Goal: Book appointment/travel/reservation

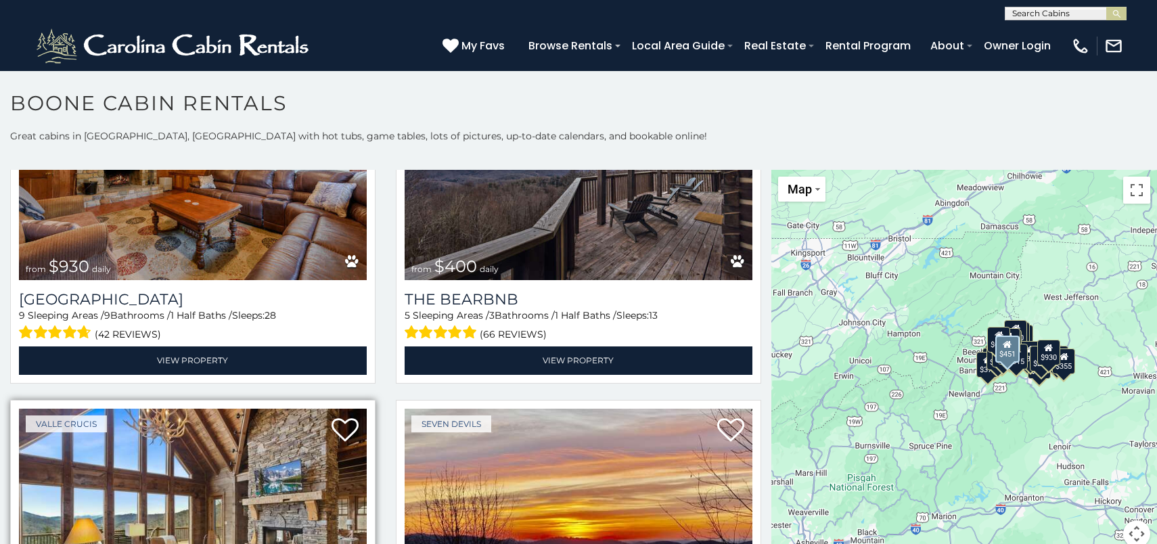
scroll to position [1615, 0]
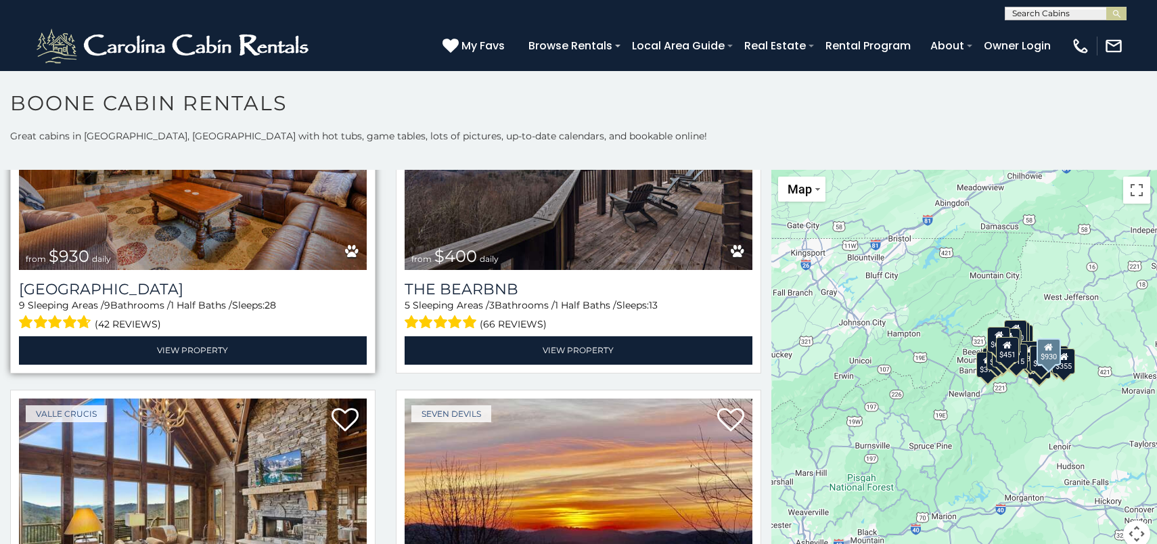
click at [148, 231] on img at bounding box center [193, 153] width 348 height 233
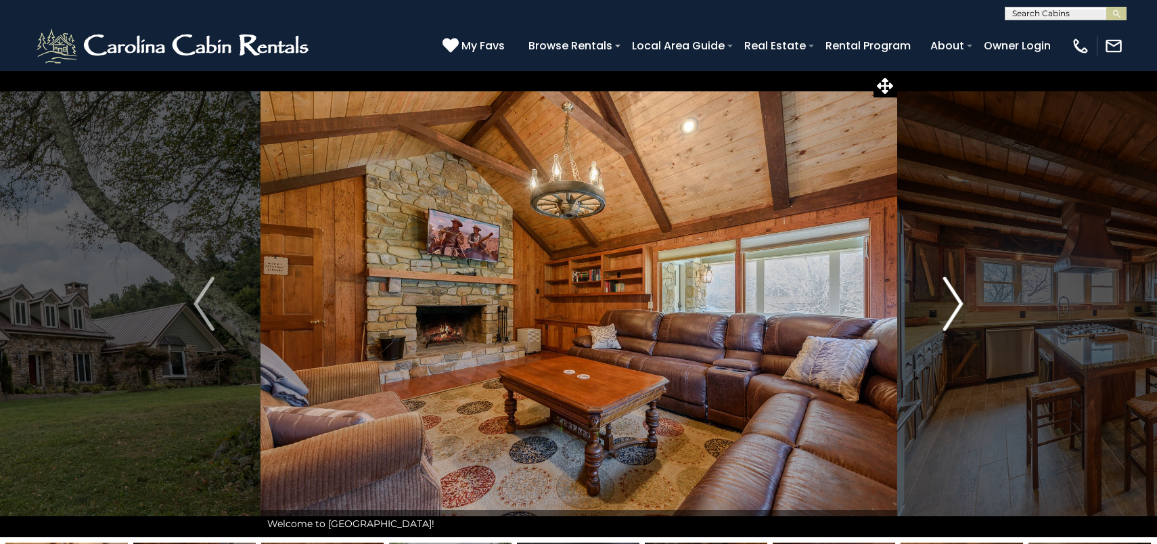
click at [960, 299] on img "Next" at bounding box center [952, 304] width 20 height 54
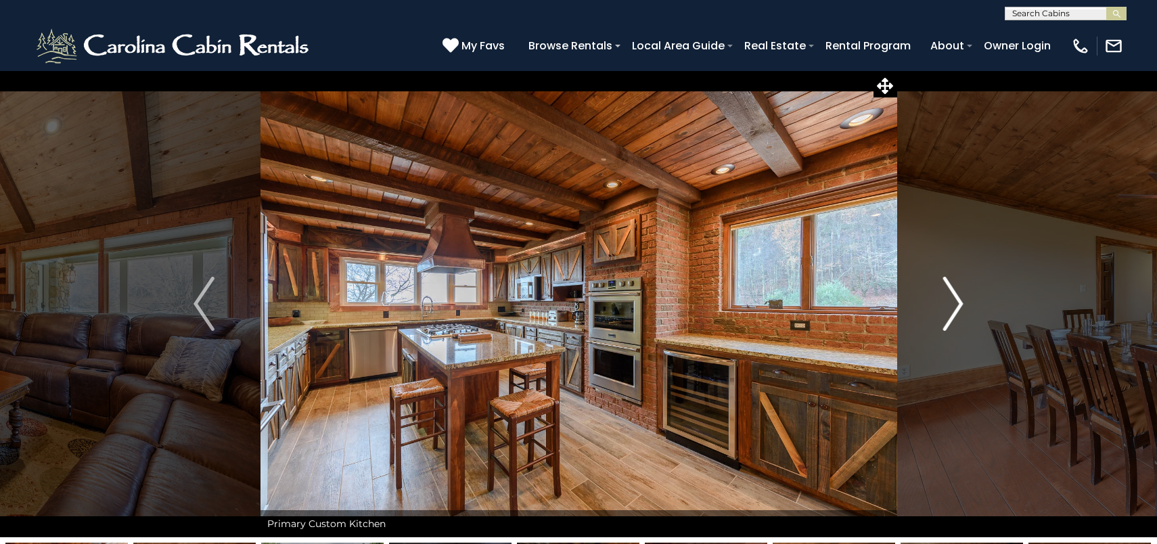
click at [960, 299] on img "Next" at bounding box center [952, 304] width 20 height 54
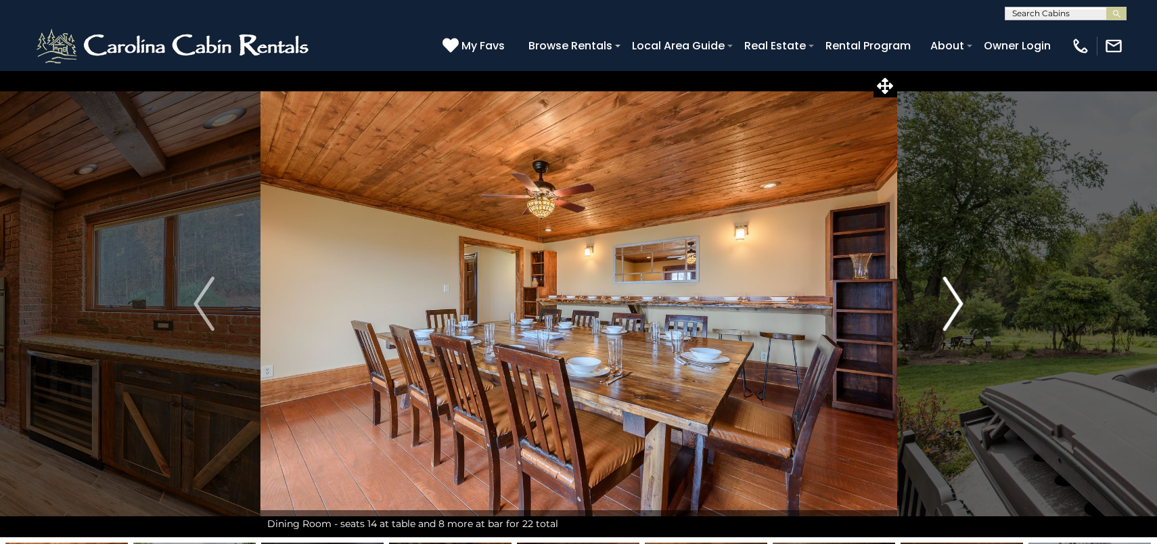
click at [960, 299] on img "Next" at bounding box center [952, 304] width 20 height 54
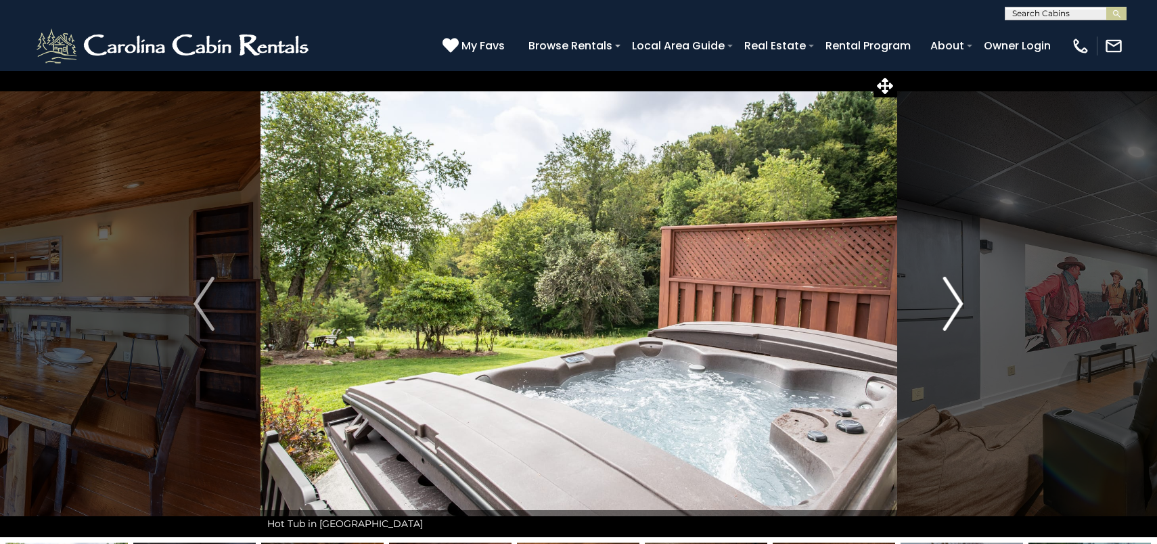
click at [960, 299] on img "Next" at bounding box center [952, 304] width 20 height 54
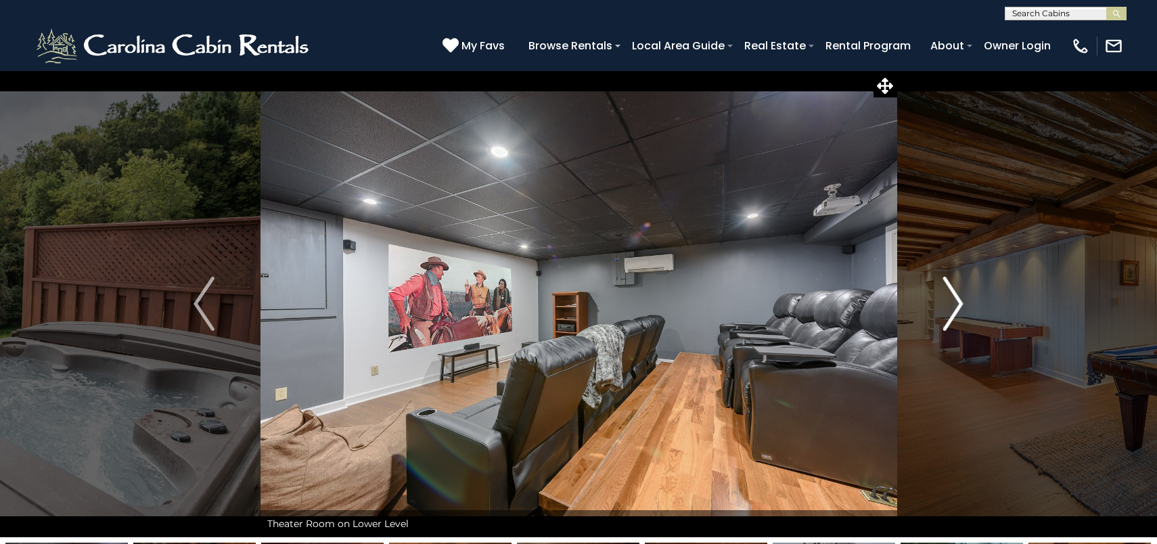
click at [960, 299] on img "Next" at bounding box center [952, 304] width 20 height 54
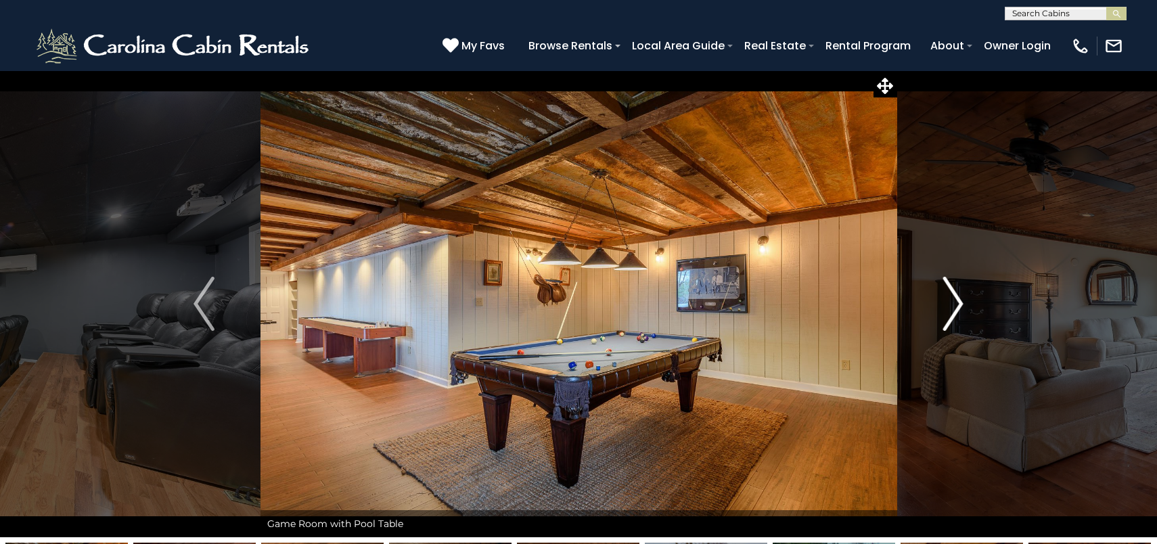
click at [960, 299] on img "Next" at bounding box center [952, 304] width 20 height 54
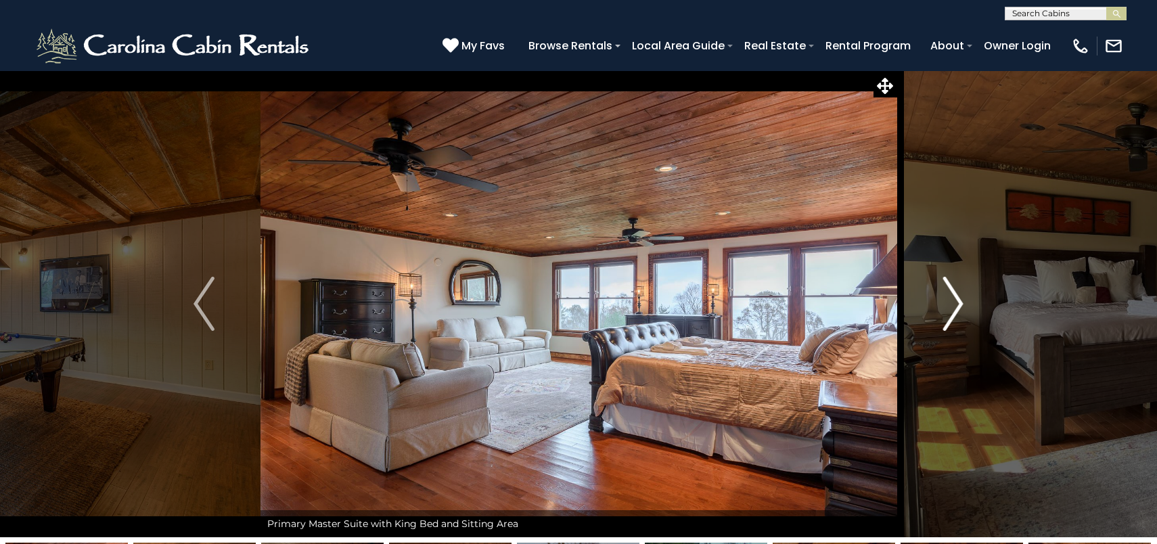
click at [960, 299] on img "Next" at bounding box center [952, 304] width 20 height 54
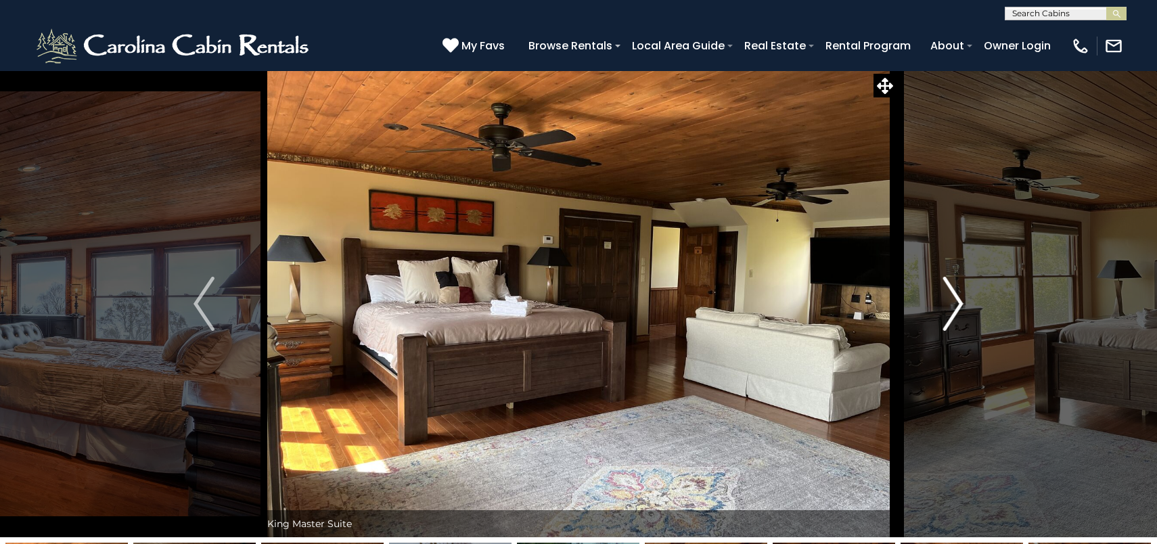
click at [960, 299] on img "Next" at bounding box center [952, 304] width 20 height 54
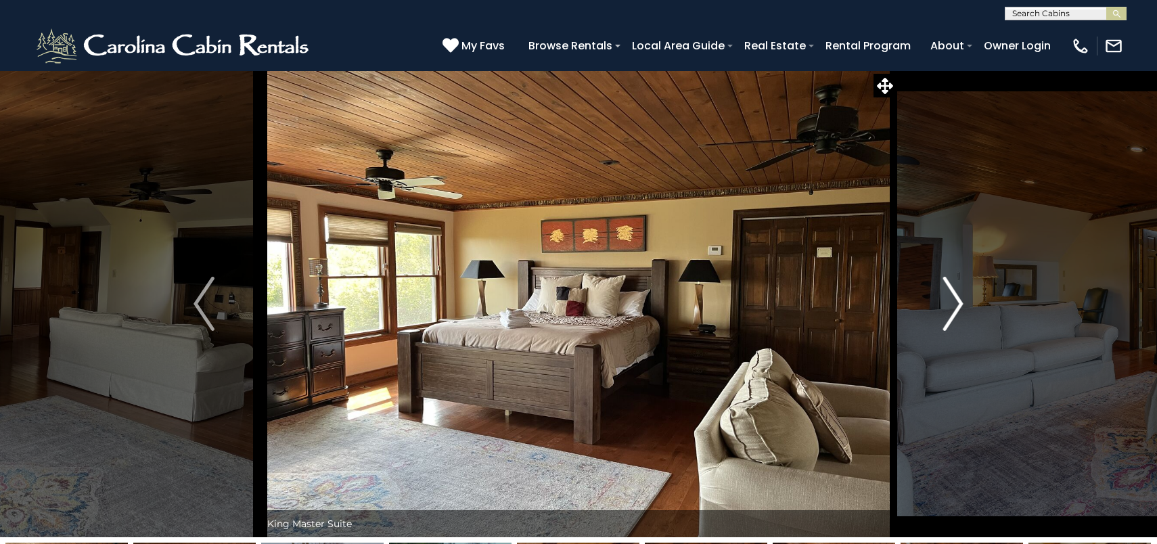
click at [960, 299] on img "Next" at bounding box center [952, 304] width 20 height 54
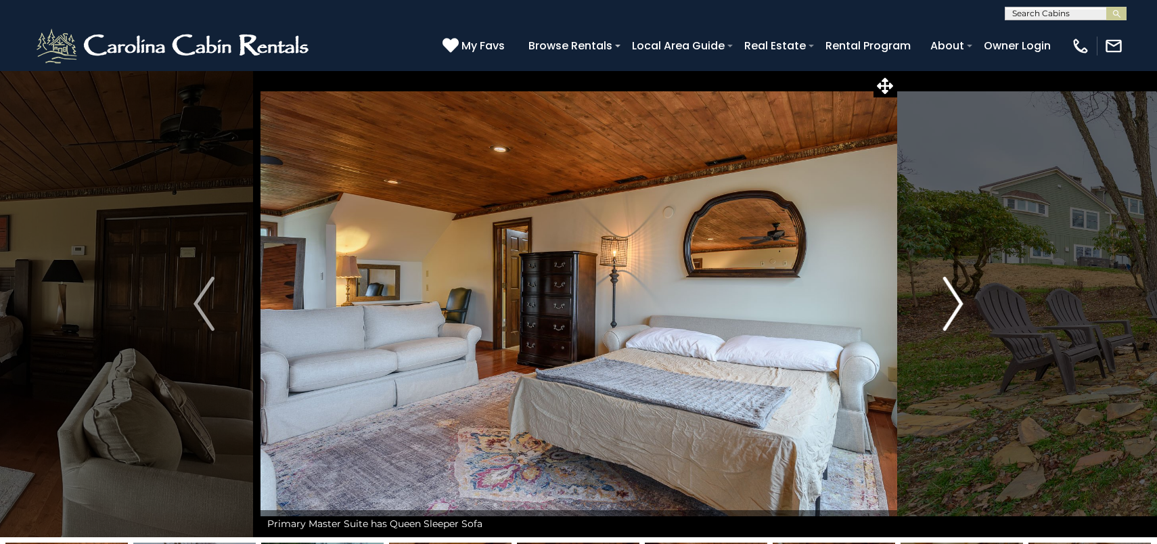
click at [960, 299] on img "Next" at bounding box center [952, 304] width 20 height 54
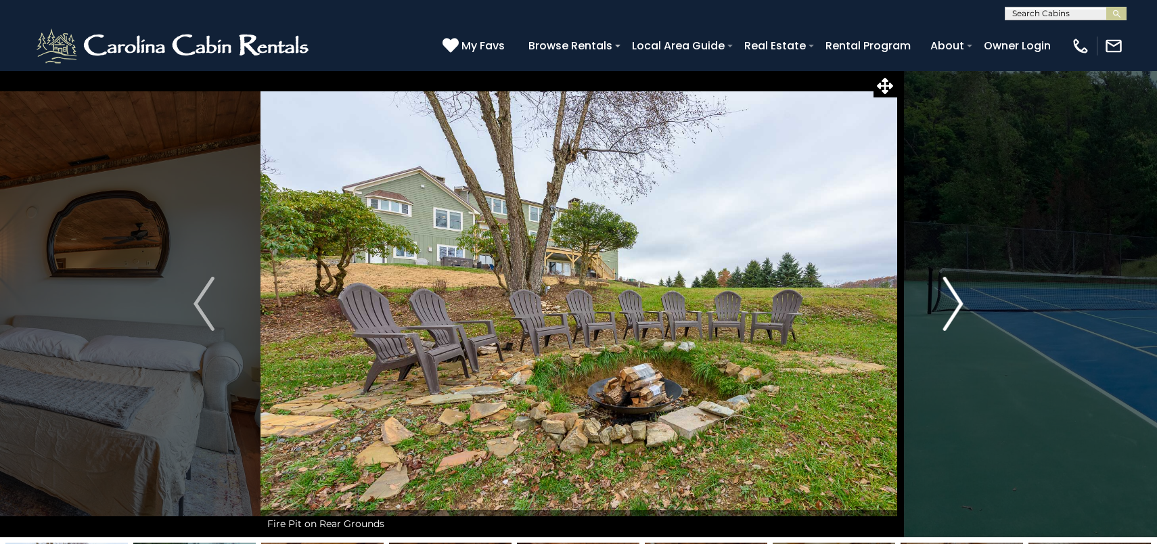
click at [960, 299] on img "Next" at bounding box center [952, 304] width 20 height 54
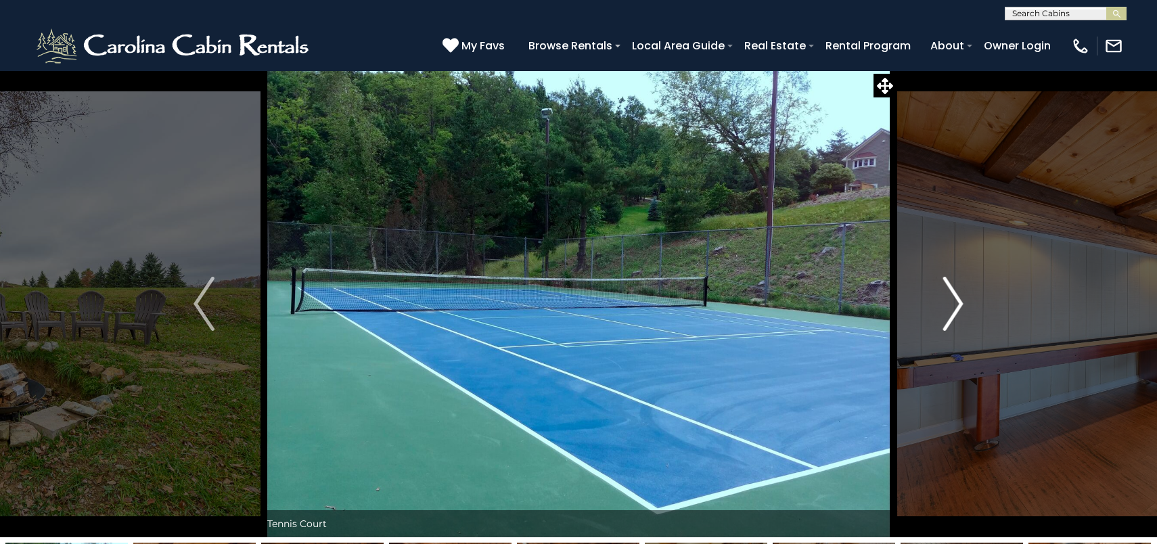
click at [960, 299] on img "Next" at bounding box center [952, 304] width 20 height 54
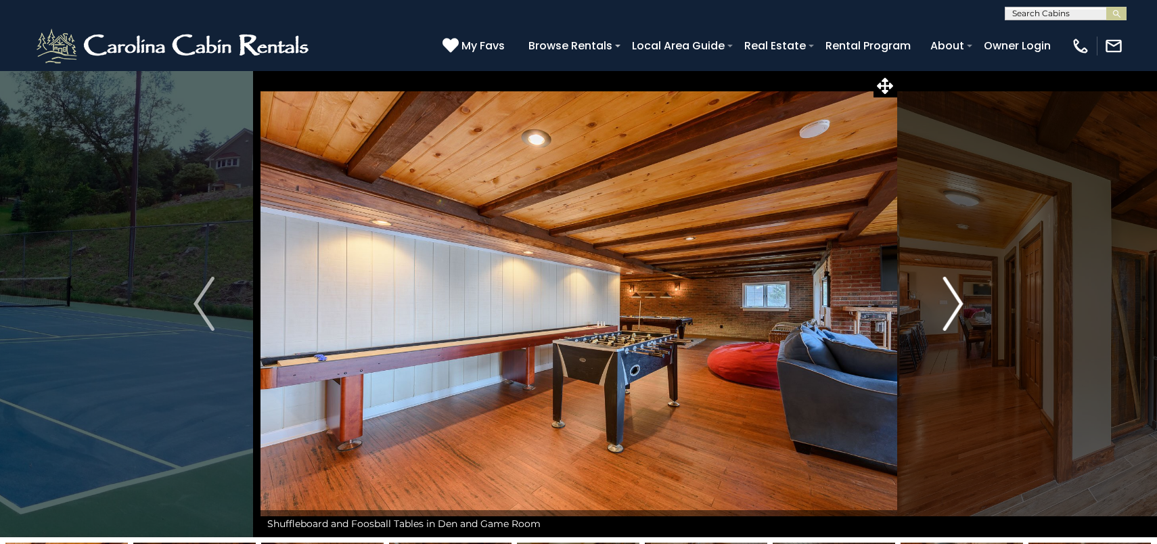
click at [960, 299] on img "Next" at bounding box center [952, 304] width 20 height 54
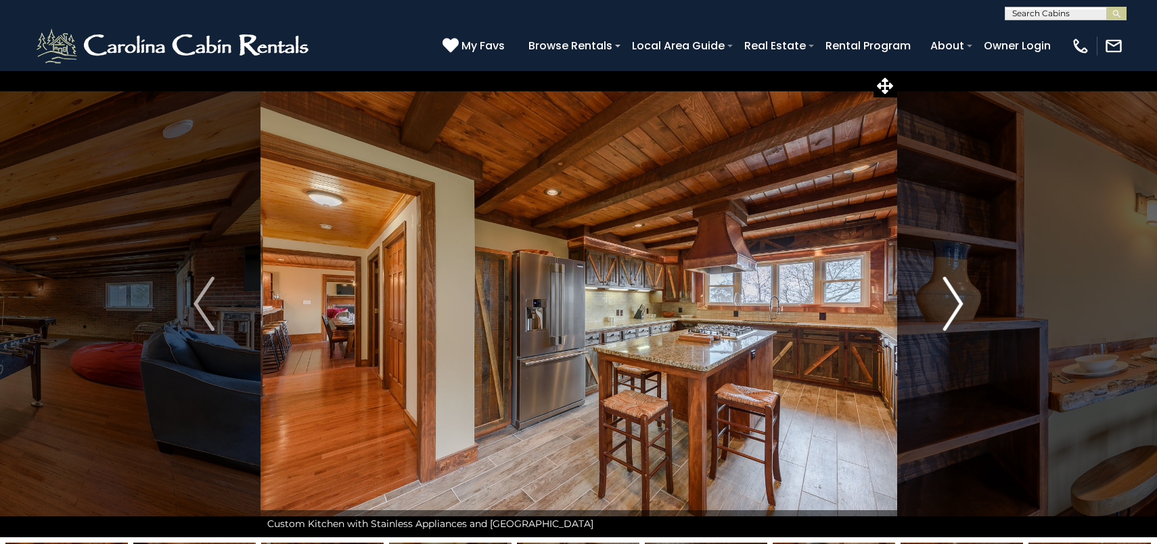
click at [960, 299] on img "Next" at bounding box center [952, 304] width 20 height 54
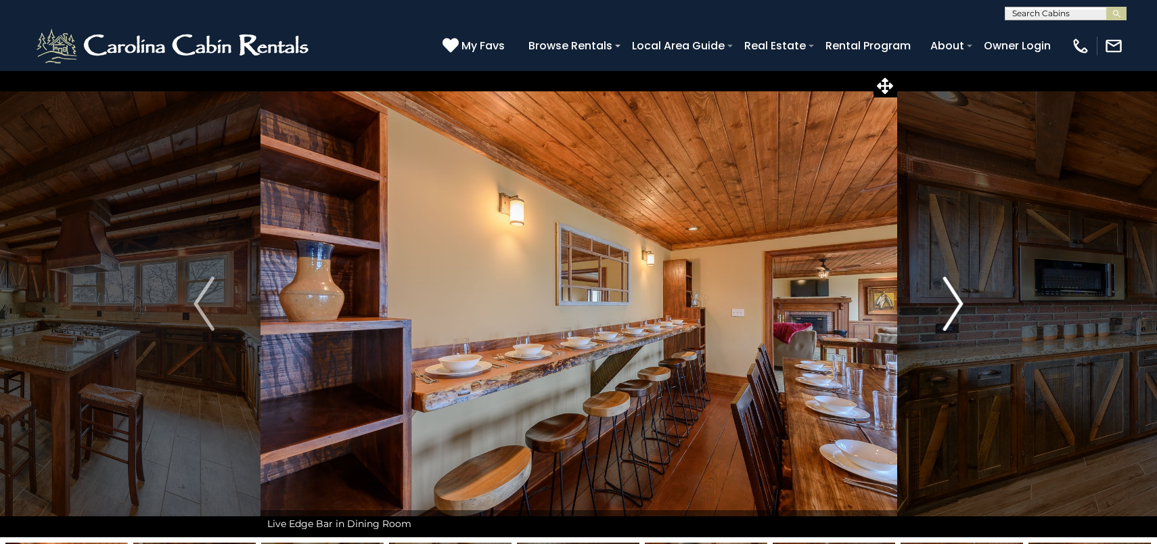
click at [960, 299] on img "Next" at bounding box center [952, 304] width 20 height 54
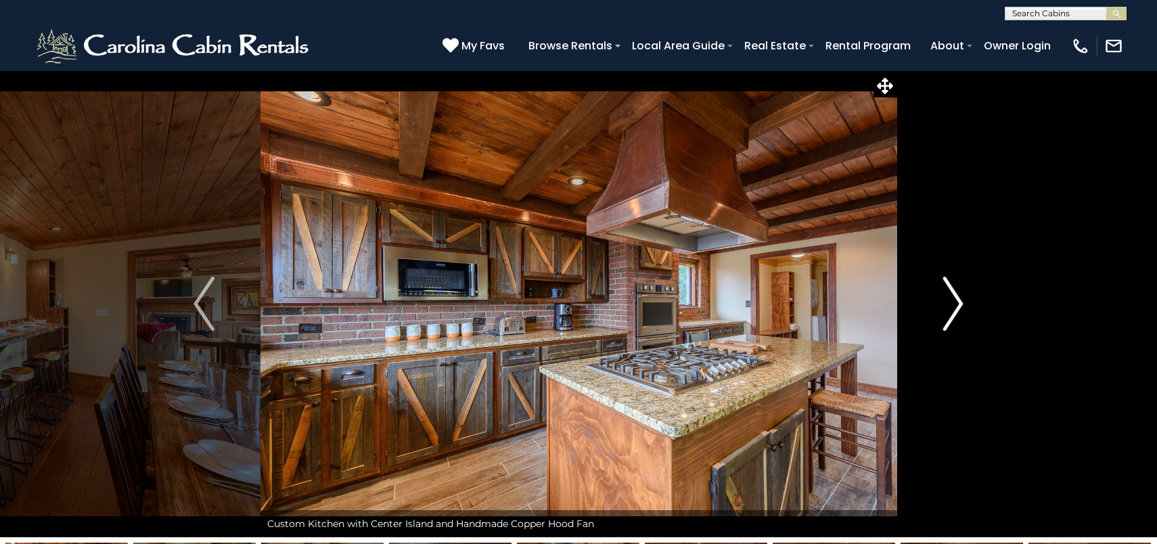
click at [960, 299] on img "Next" at bounding box center [952, 304] width 20 height 54
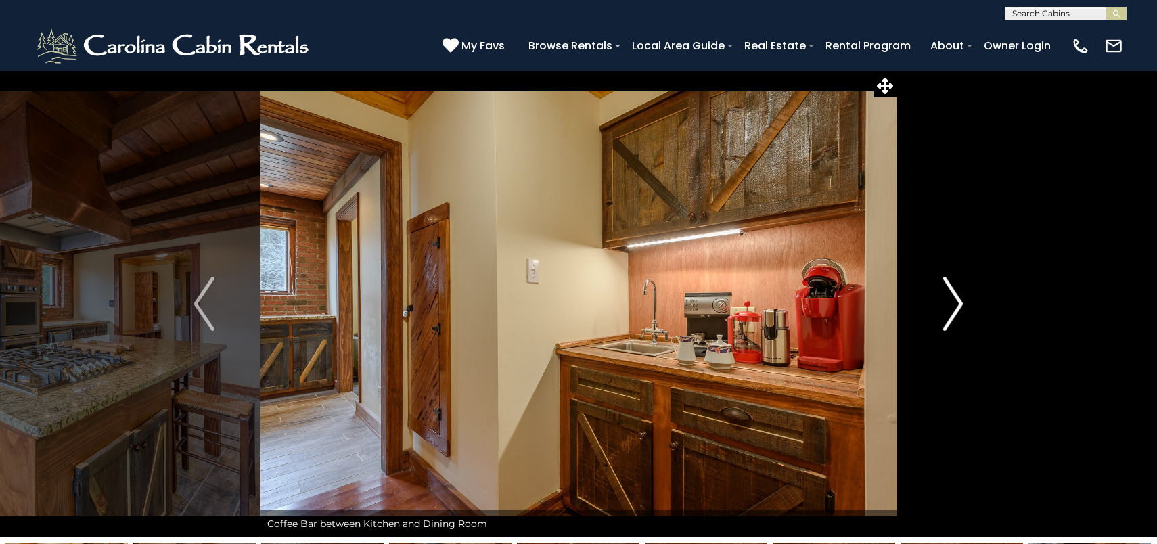
click at [960, 299] on img "Next" at bounding box center [952, 304] width 20 height 54
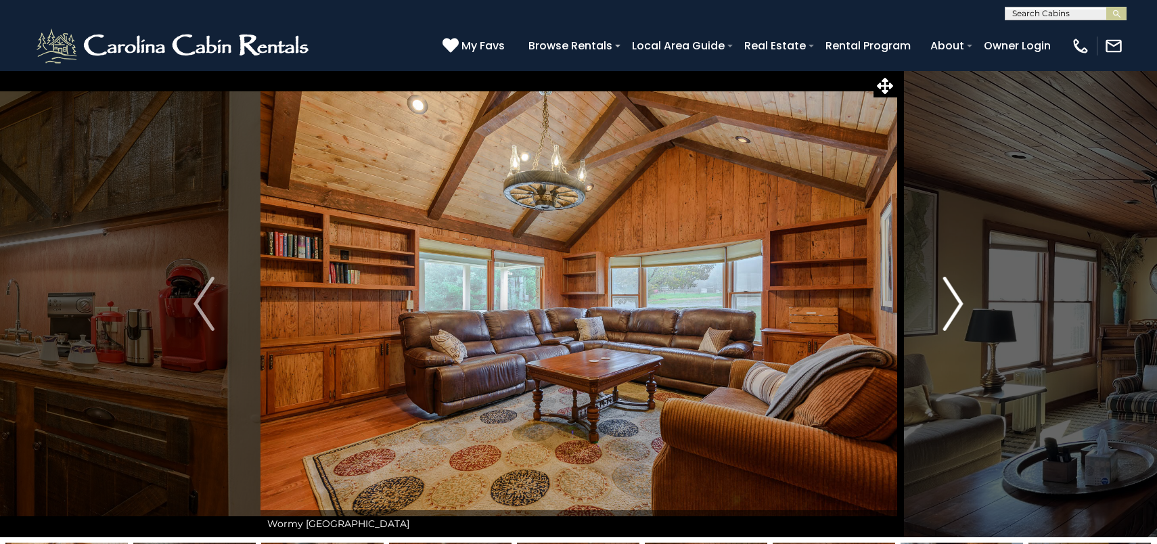
click at [960, 299] on img "Next" at bounding box center [952, 304] width 20 height 54
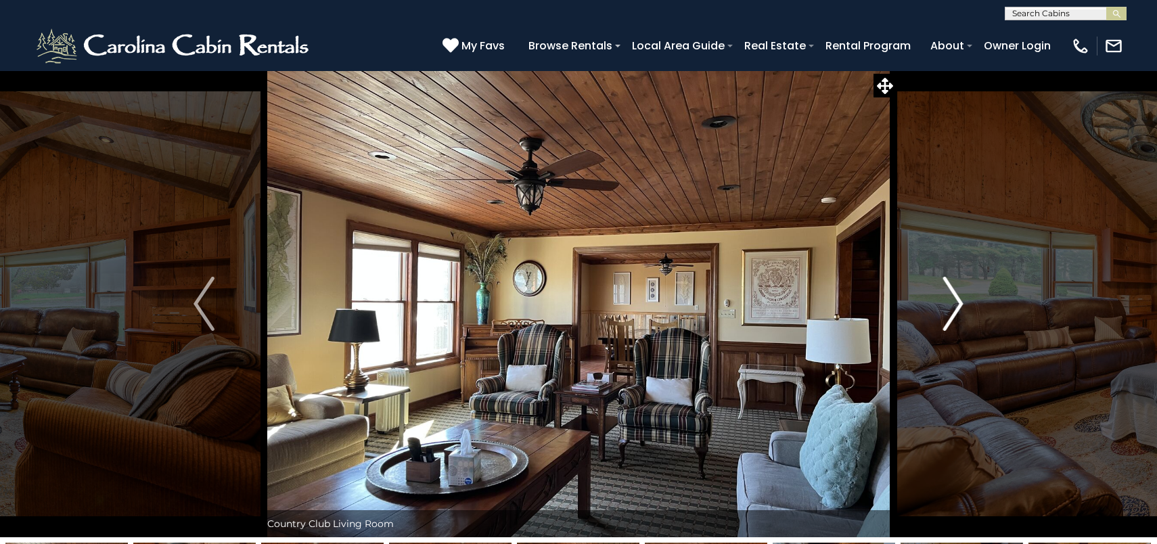
click at [960, 299] on img "Next" at bounding box center [952, 304] width 20 height 54
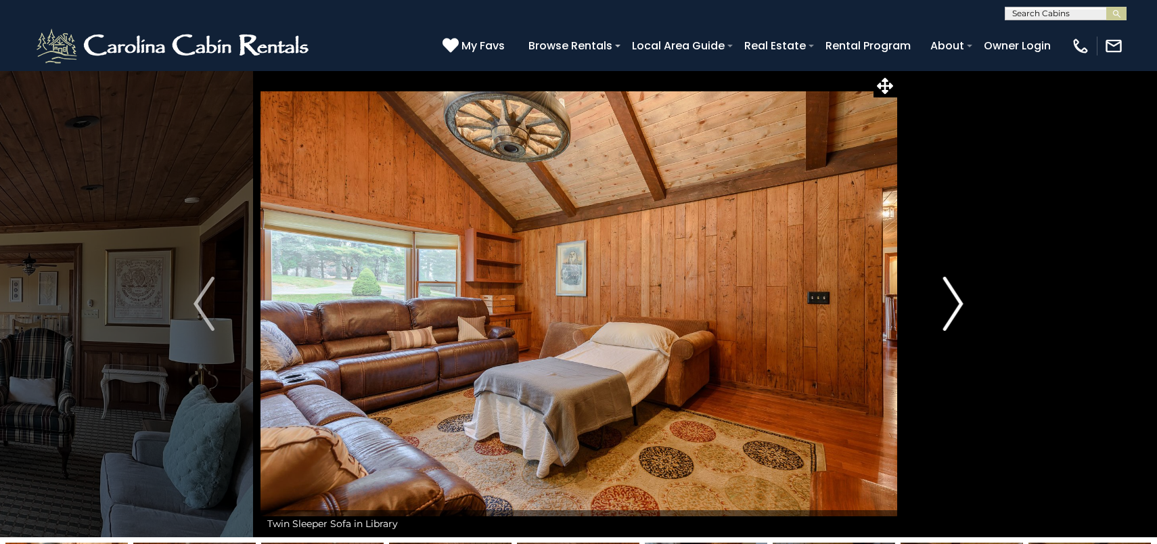
click at [960, 299] on img "Next" at bounding box center [952, 304] width 20 height 54
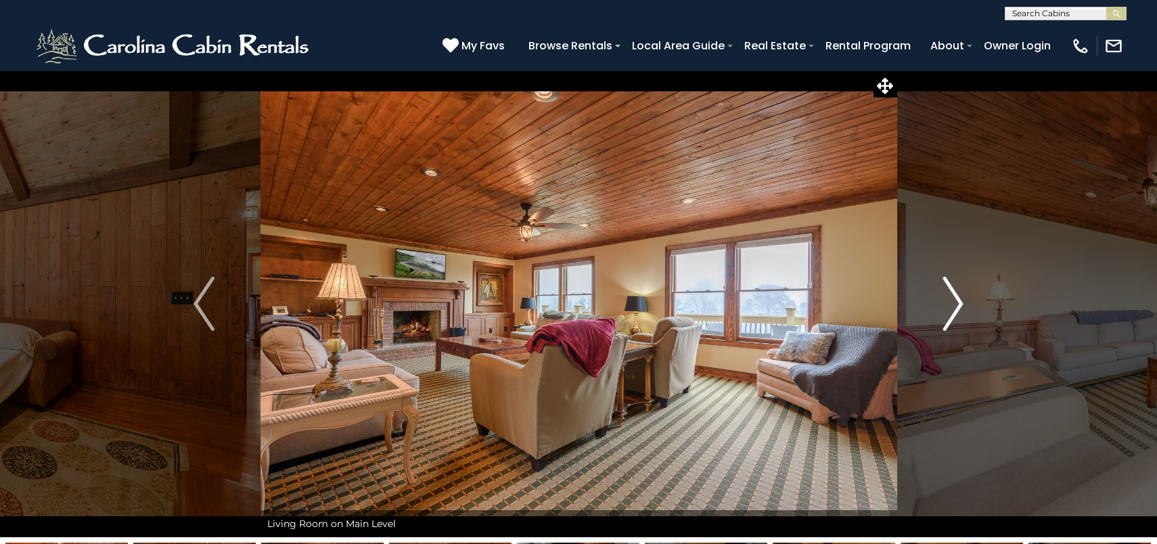
click at [960, 299] on img "Next" at bounding box center [952, 304] width 20 height 54
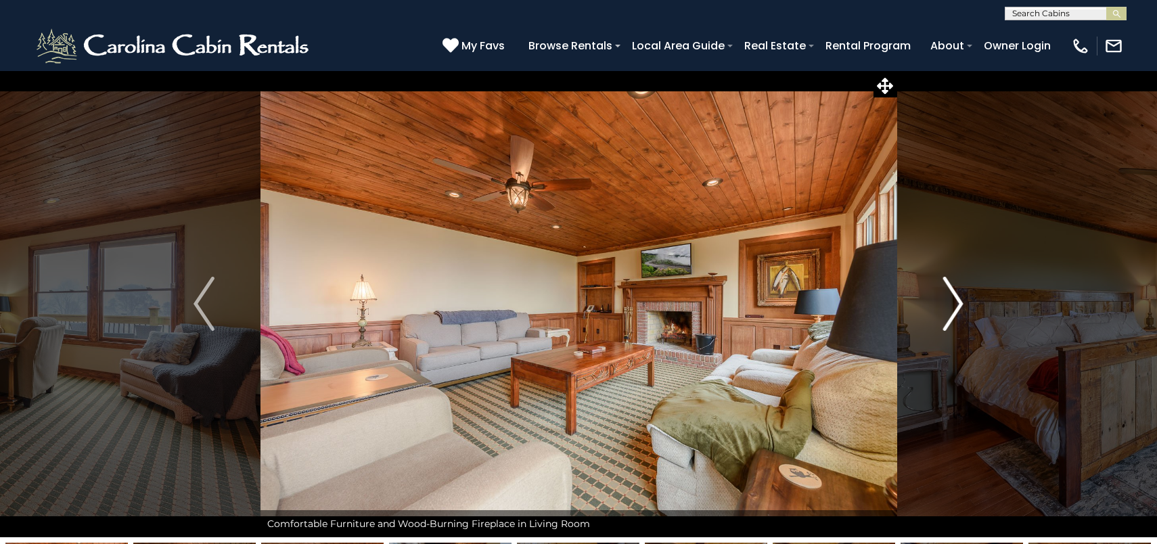
click at [960, 299] on img "Next" at bounding box center [952, 304] width 20 height 54
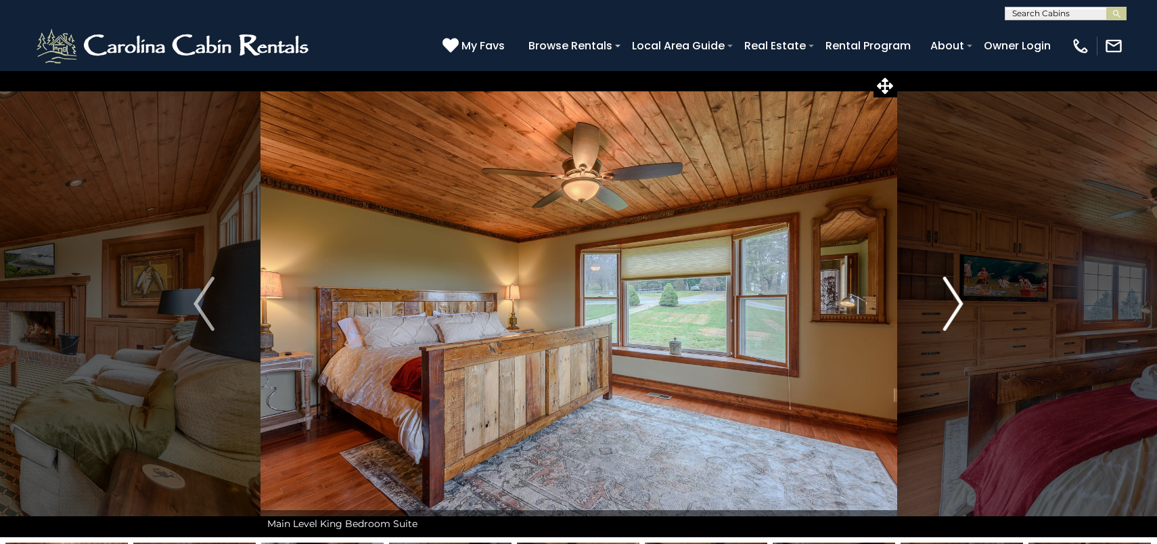
click at [960, 299] on img "Next" at bounding box center [952, 304] width 20 height 54
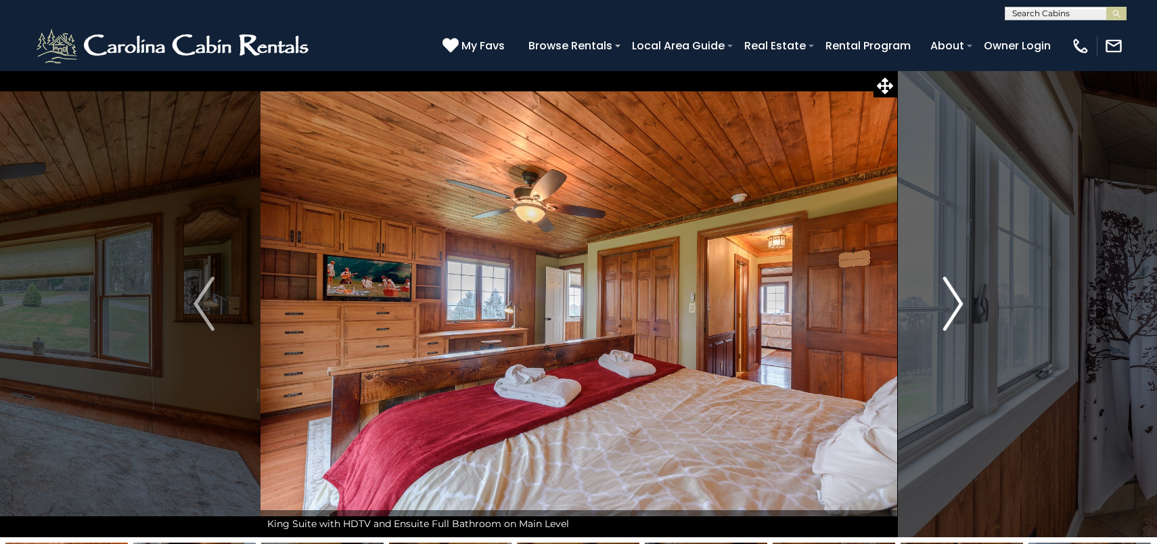
click at [960, 299] on img "Next" at bounding box center [952, 304] width 20 height 54
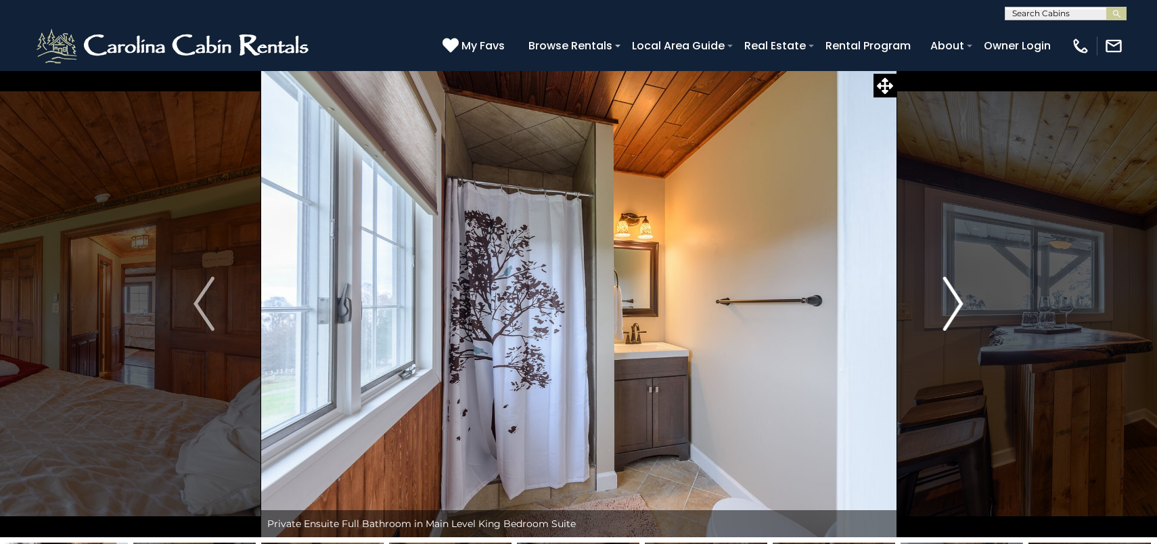
click at [960, 299] on img "Next" at bounding box center [952, 304] width 20 height 54
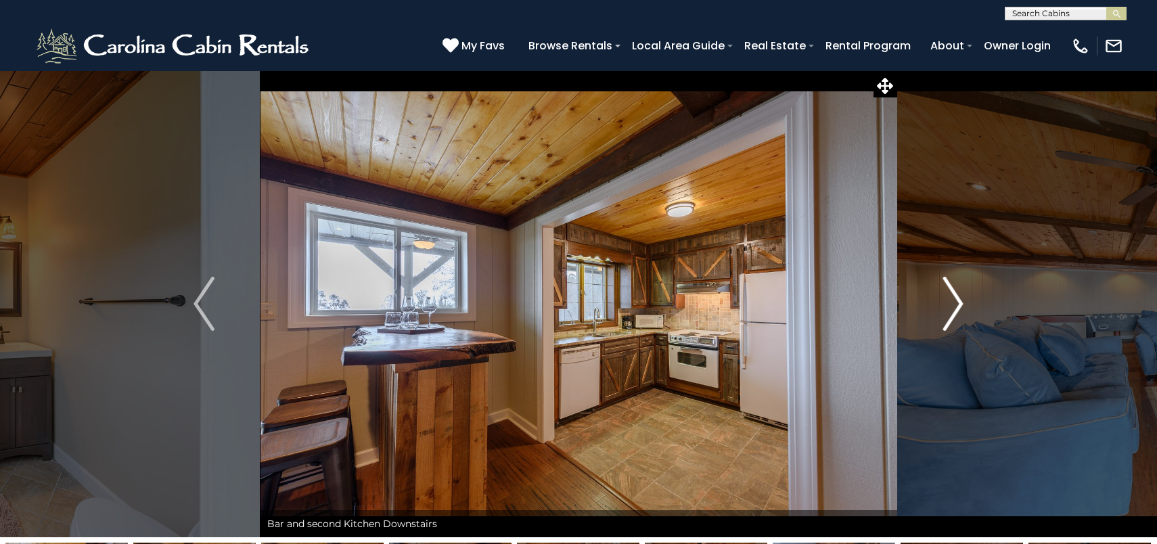
click at [960, 299] on img "Next" at bounding box center [952, 304] width 20 height 54
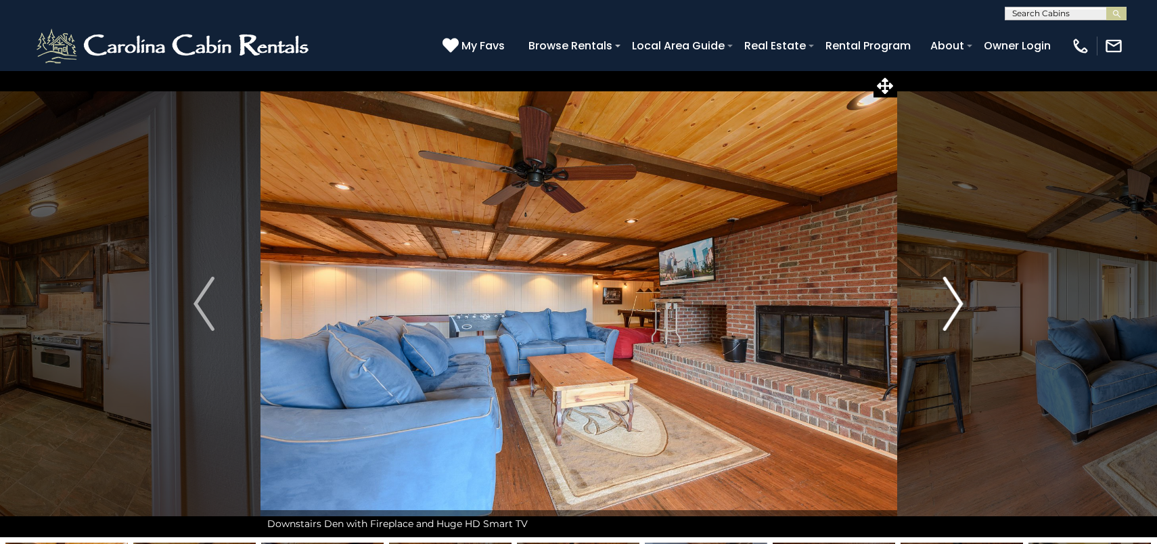
click at [960, 299] on img "Next" at bounding box center [952, 304] width 20 height 54
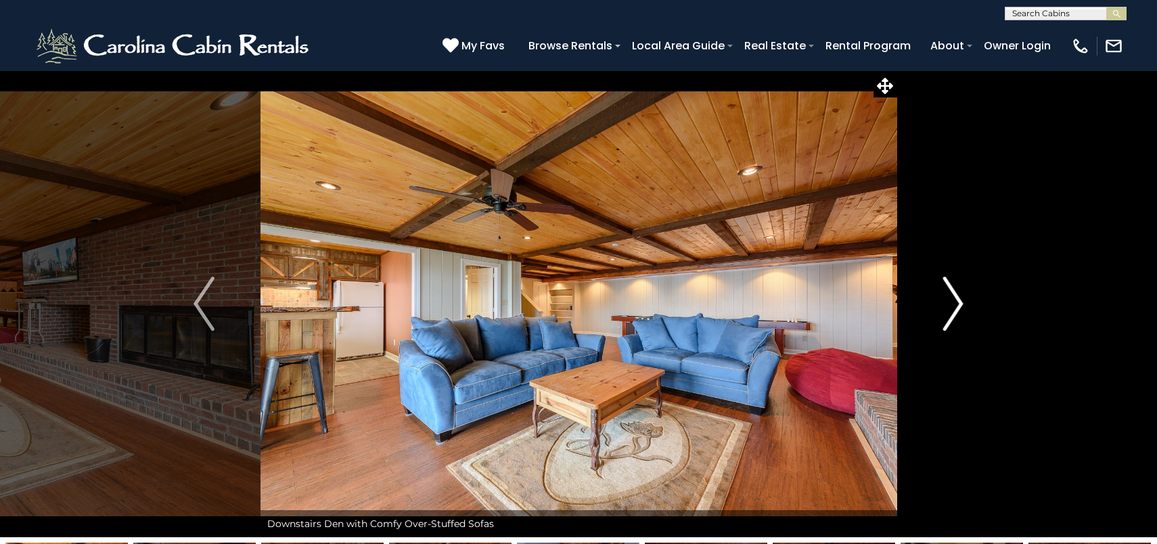
click at [960, 299] on img "Next" at bounding box center [952, 304] width 20 height 54
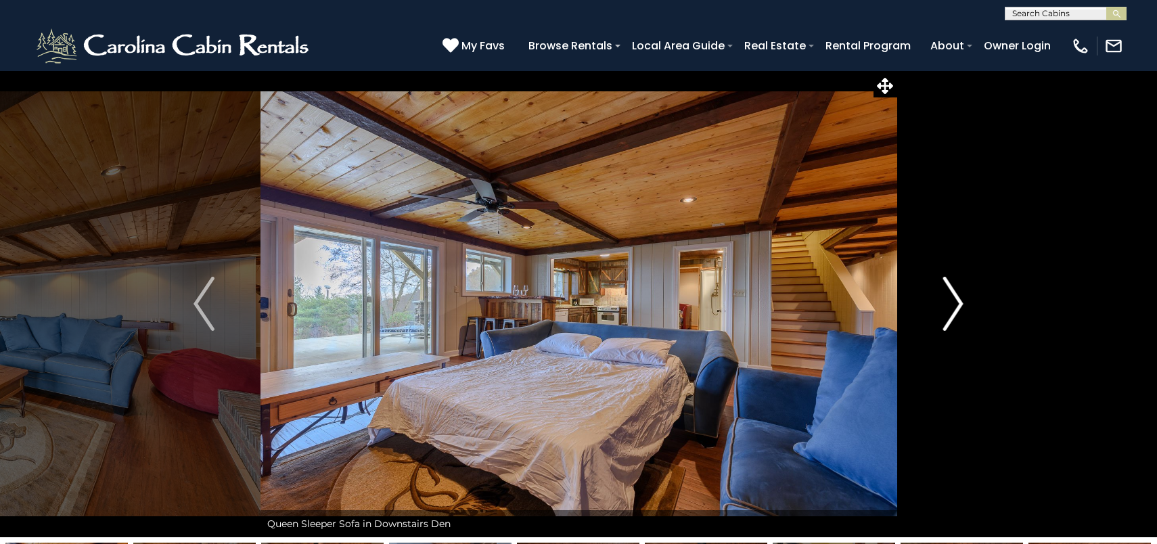
click at [960, 299] on img "Next" at bounding box center [952, 304] width 20 height 54
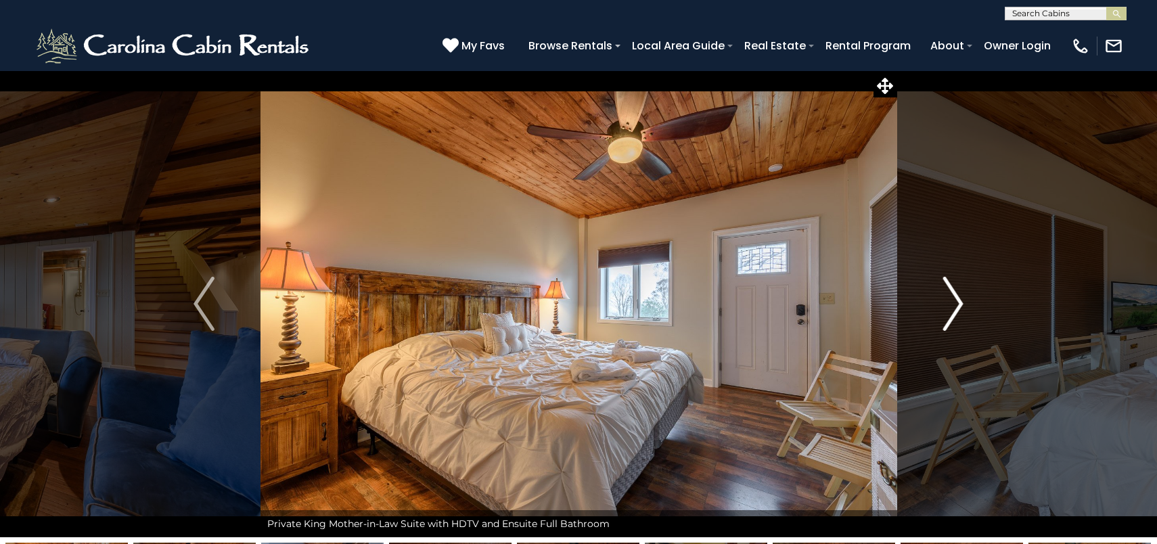
click at [960, 299] on img "Next" at bounding box center [952, 304] width 20 height 54
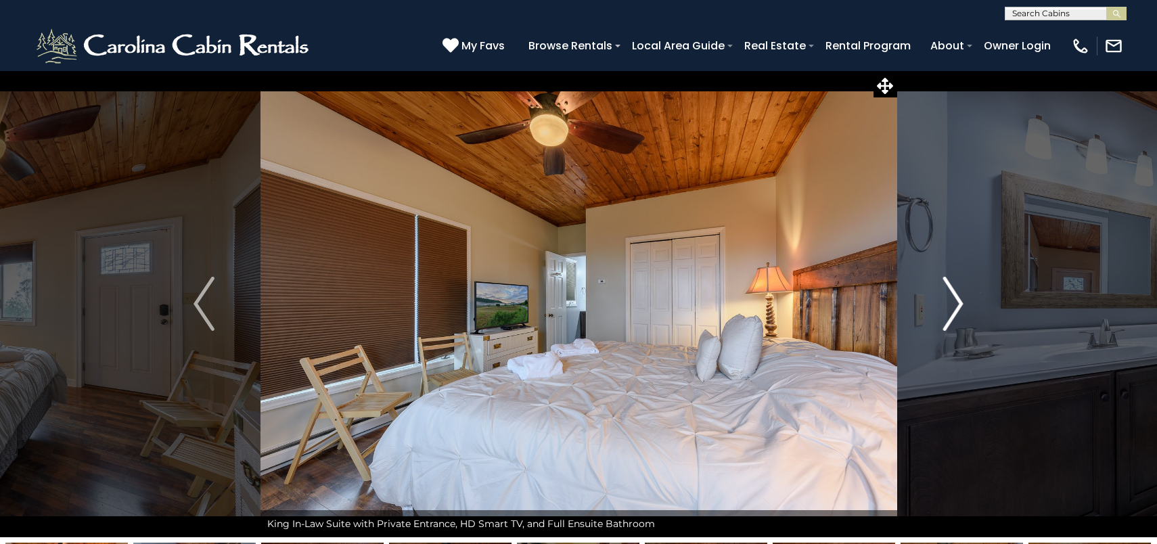
click at [960, 299] on img "Next" at bounding box center [952, 304] width 20 height 54
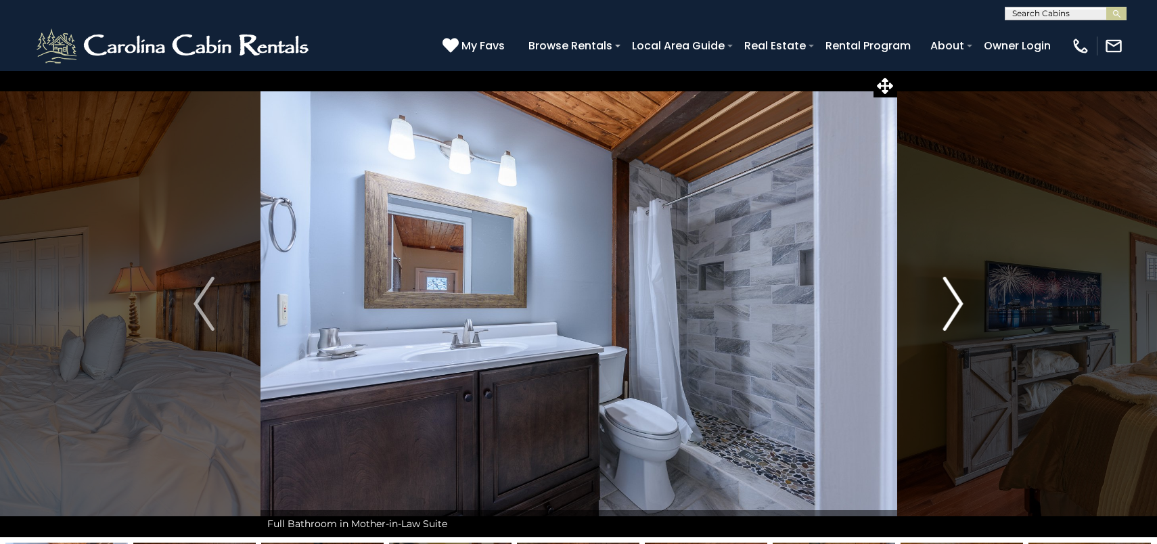
click at [960, 299] on img "Next" at bounding box center [952, 304] width 20 height 54
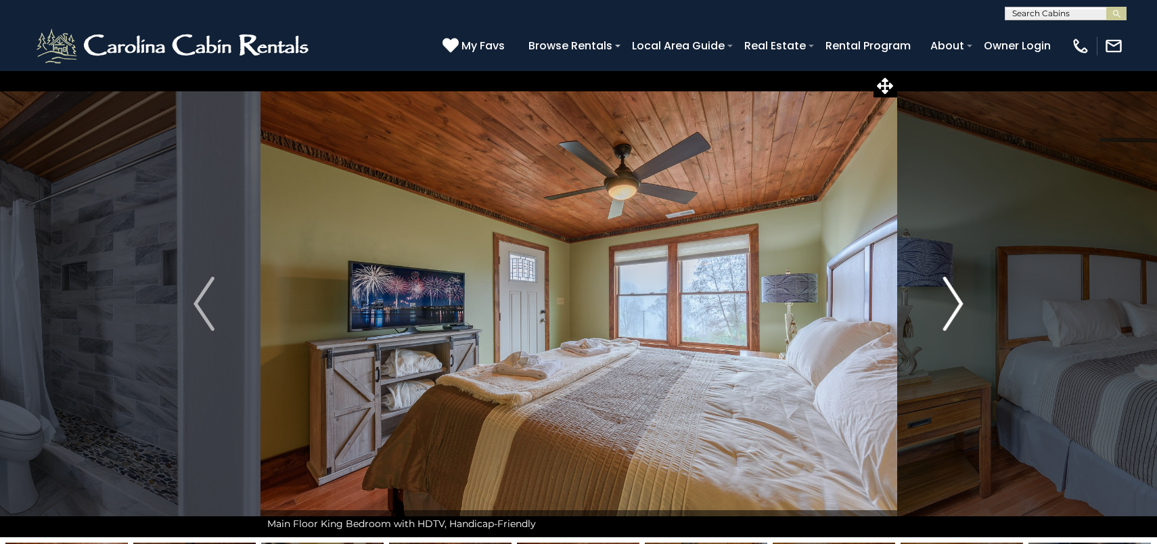
click at [960, 299] on img "Next" at bounding box center [952, 304] width 20 height 54
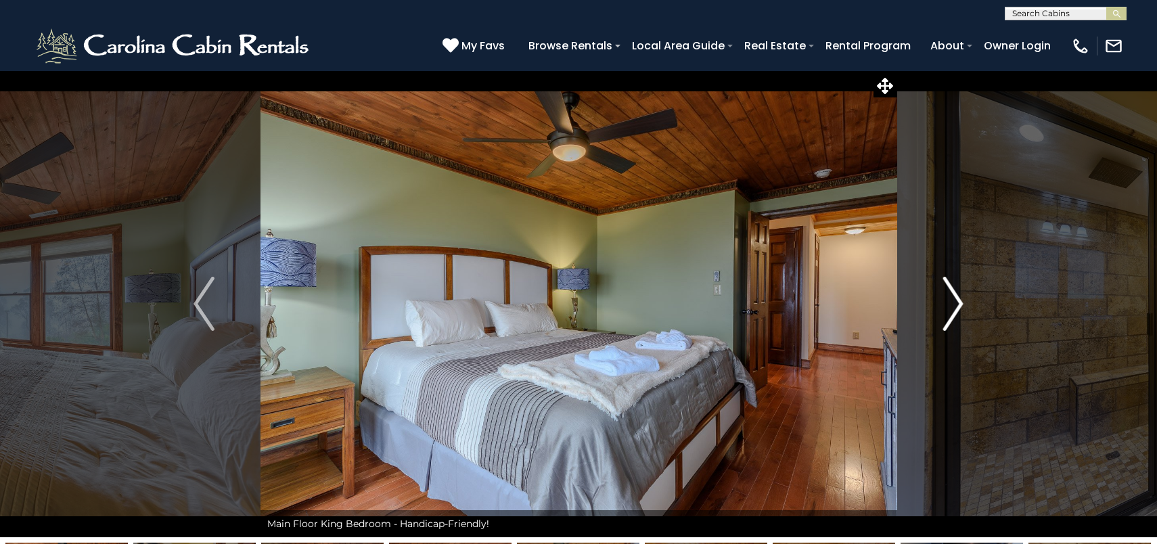
click at [960, 299] on img "Next" at bounding box center [952, 304] width 20 height 54
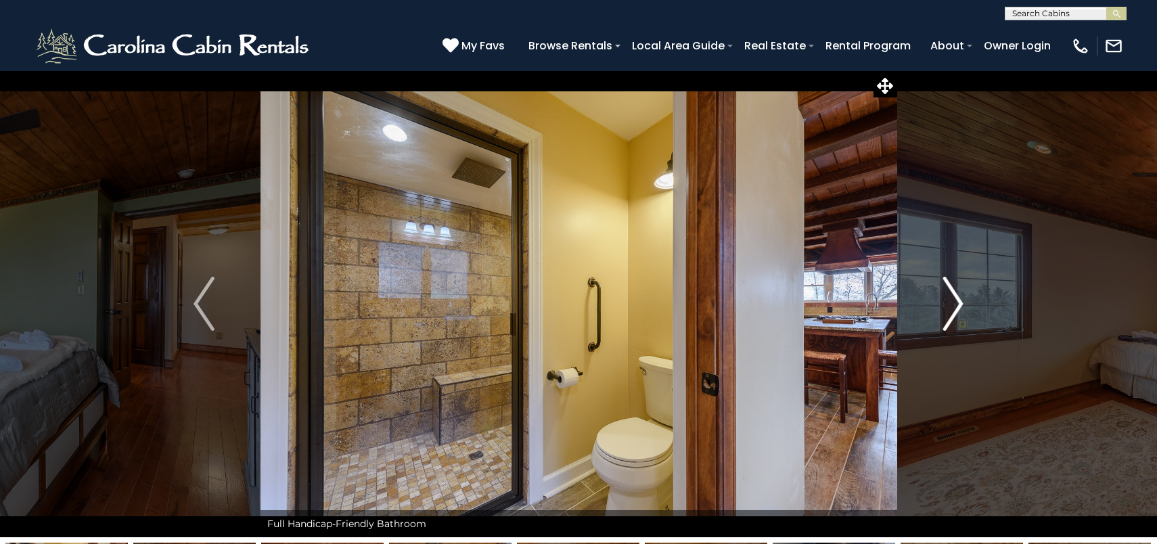
click at [960, 299] on img "Next" at bounding box center [952, 304] width 20 height 54
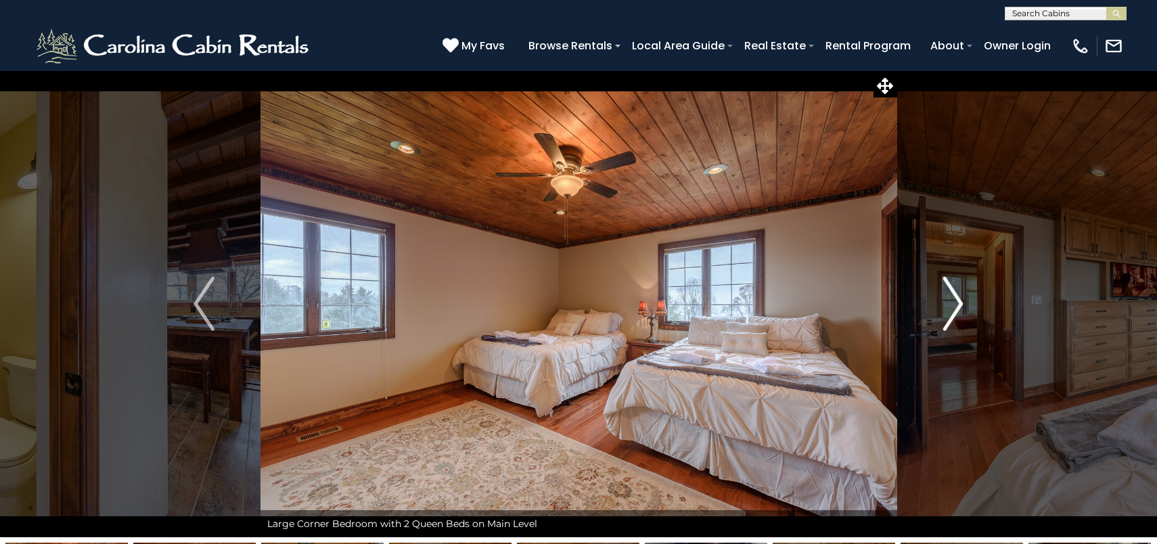
click at [960, 299] on img "Next" at bounding box center [952, 304] width 20 height 54
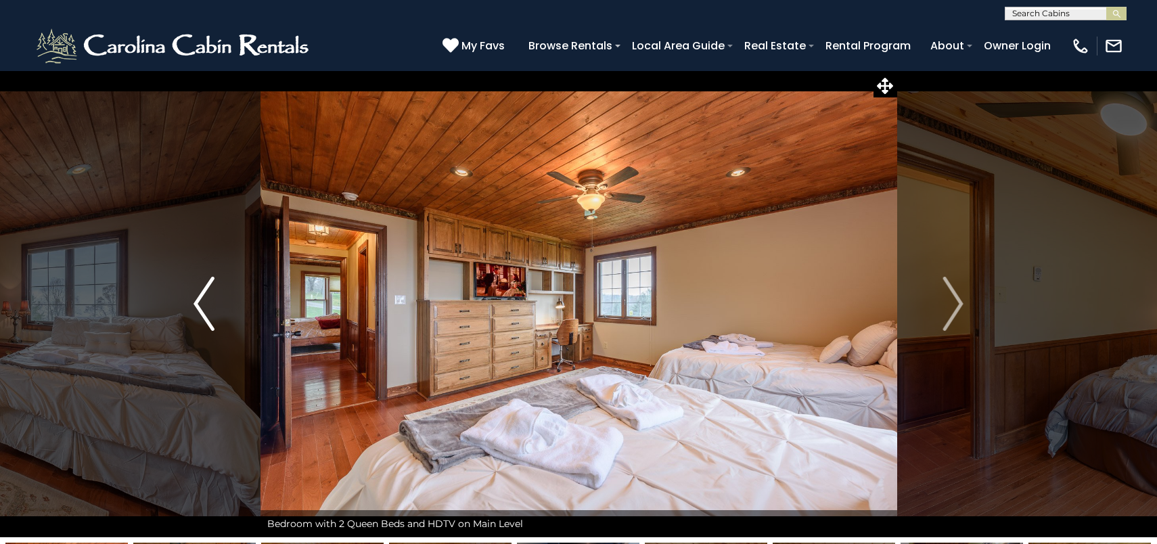
click at [212, 362] on button "Previous" at bounding box center [203, 303] width 113 height 467
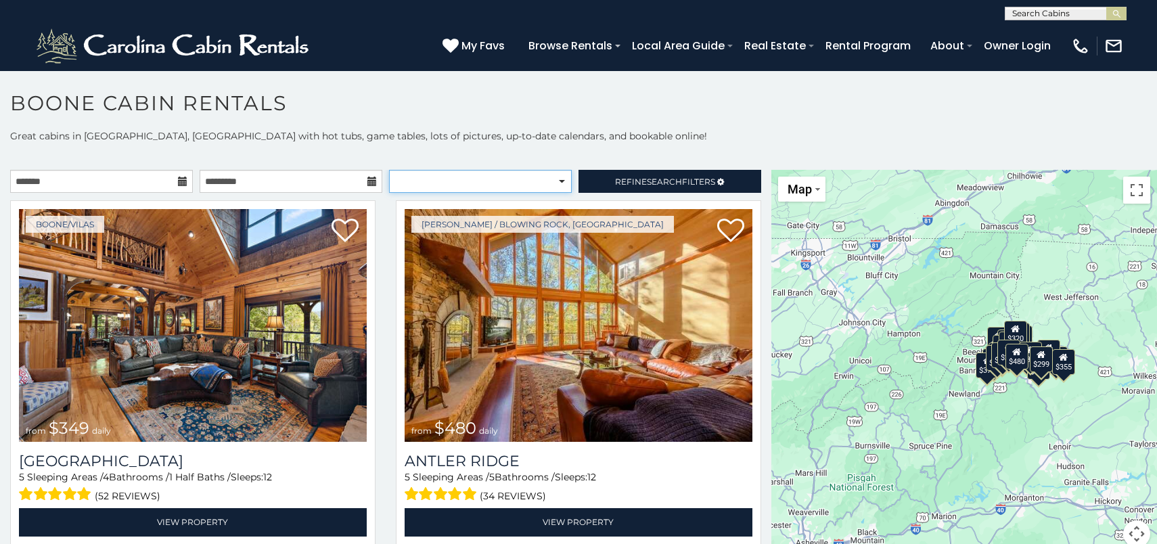
click at [562, 176] on select "**********" at bounding box center [480, 181] width 183 height 23
select select "**********"
click at [389, 170] on select "**********" at bounding box center [480, 181] width 183 height 23
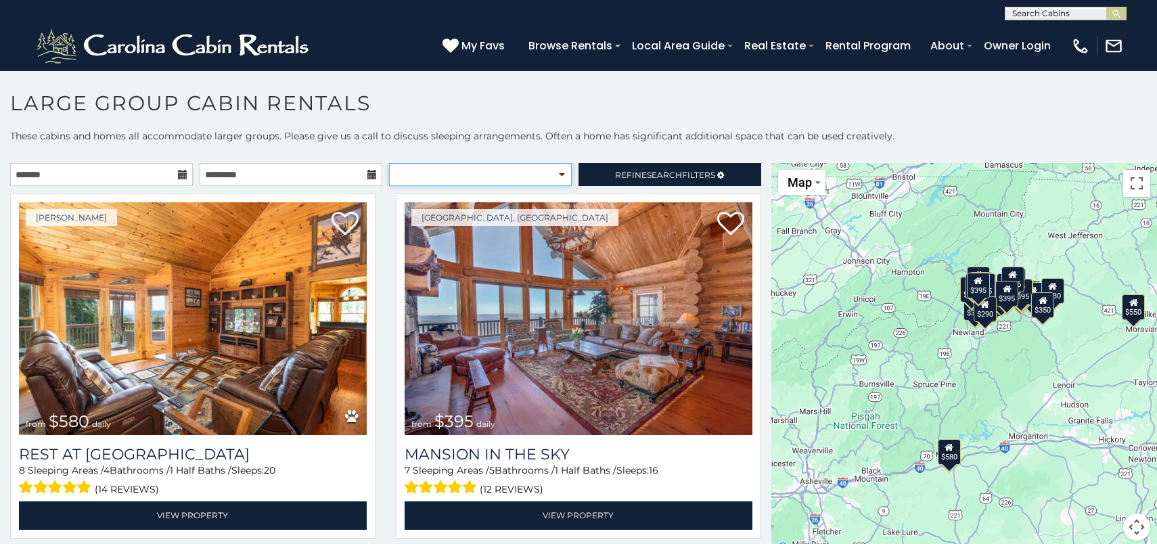
click at [561, 172] on select "**********" at bounding box center [480, 174] width 183 height 23
click at [389, 163] on select "**********" at bounding box center [480, 174] width 183 height 23
